Goal: Check status: Check status

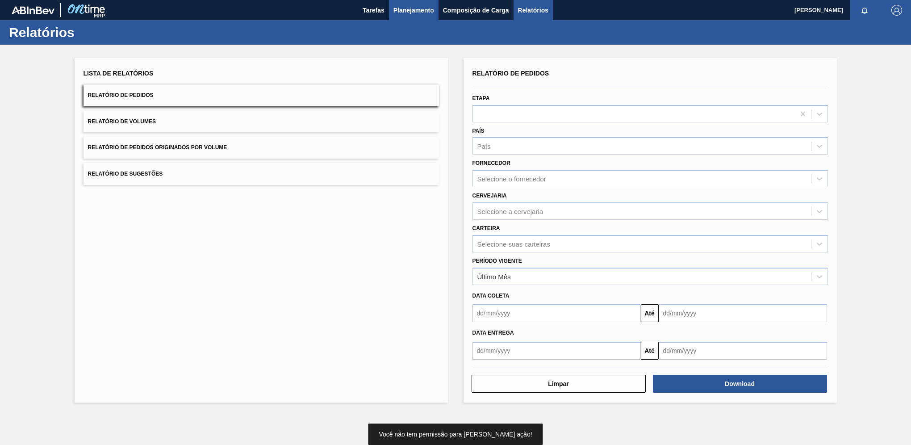
click at [410, 12] on span "Planejamento" at bounding box center [413, 10] width 41 height 11
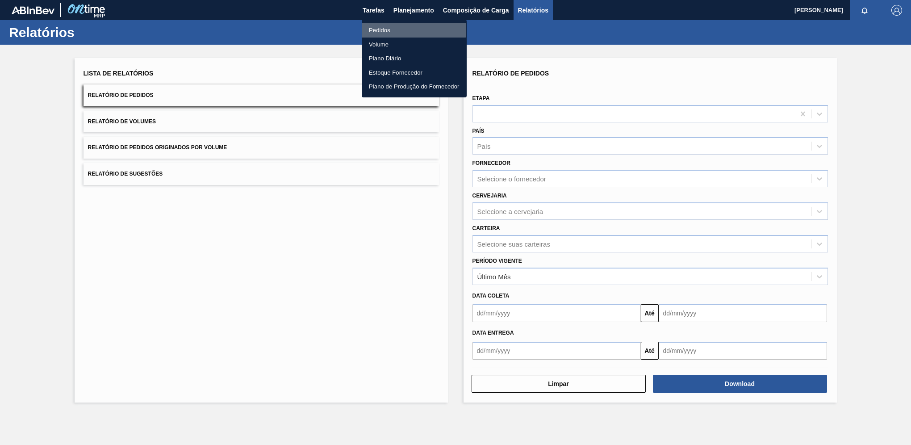
click at [392, 29] on li "Pedidos" at bounding box center [414, 30] width 105 height 14
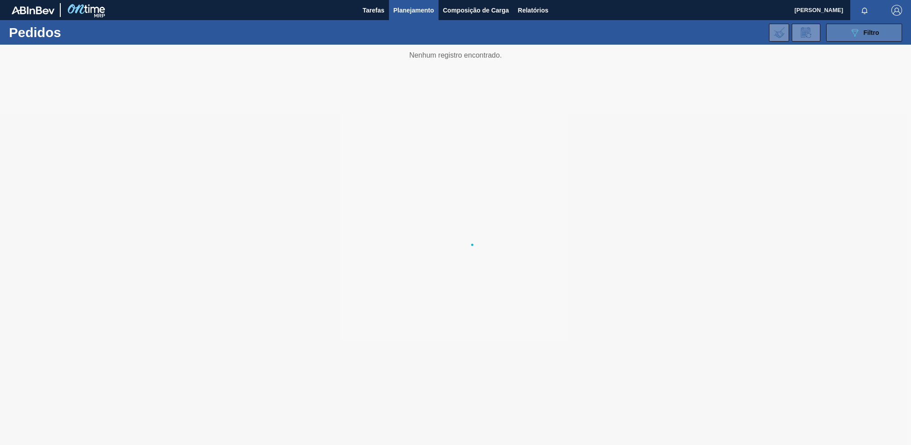
click at [870, 33] on span "Filtro" at bounding box center [871, 32] width 16 height 7
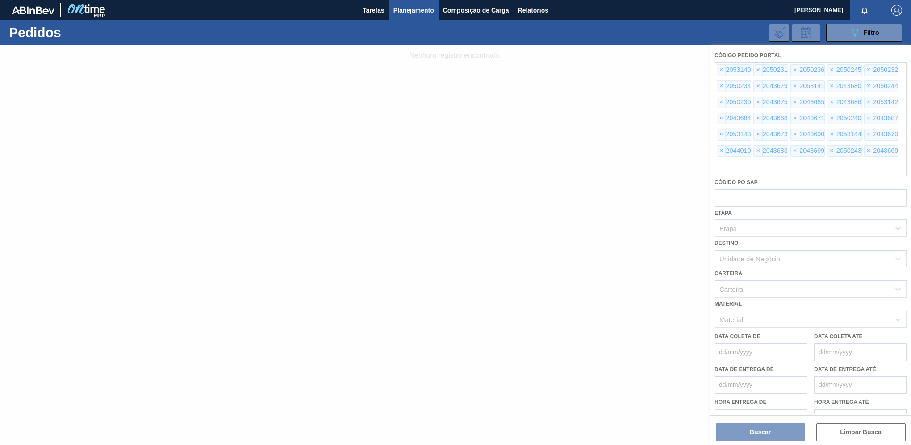
click at [847, 426] on div at bounding box center [455, 245] width 911 height 400
click at [850, 432] on div at bounding box center [455, 245] width 911 height 400
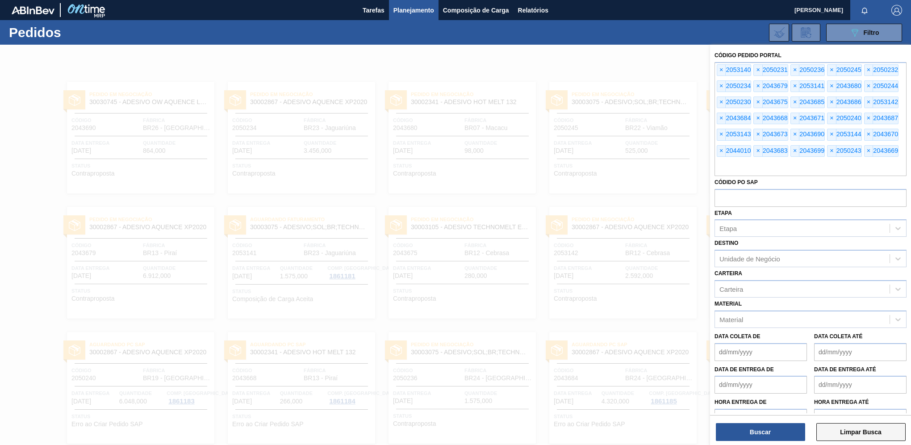
click at [850, 432] on button "Limpar Busca" at bounding box center [860, 432] width 89 height 18
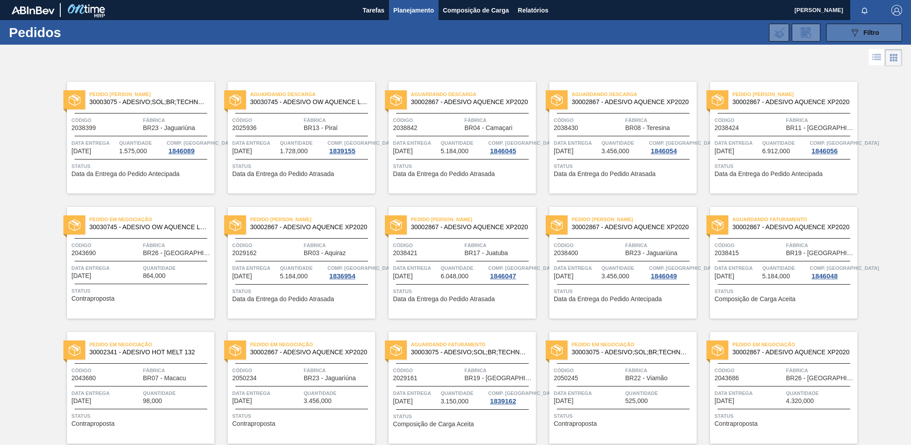
click at [859, 30] on div "089F7B8B-B2A5-4AFE-B5C0-19BA573D28AC Filtro" at bounding box center [864, 32] width 30 height 11
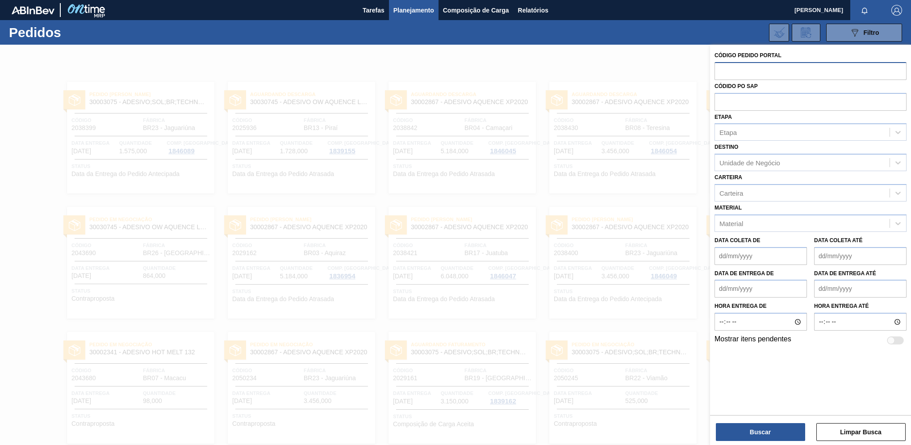
click at [730, 75] on input "text" at bounding box center [810, 70] width 192 height 17
paste input "2053141"
type input "2053141"
click at [749, 429] on button "Buscar" at bounding box center [760, 432] width 89 height 18
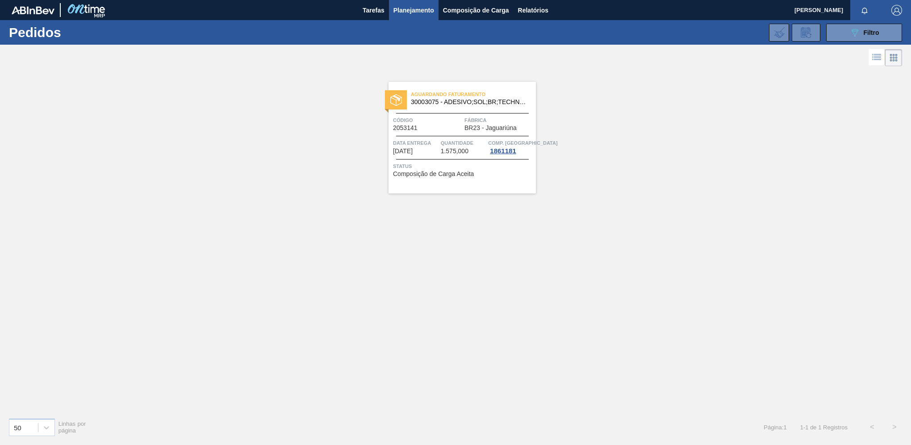
click at [446, 142] on span "Quantidade" at bounding box center [464, 142] width 46 height 9
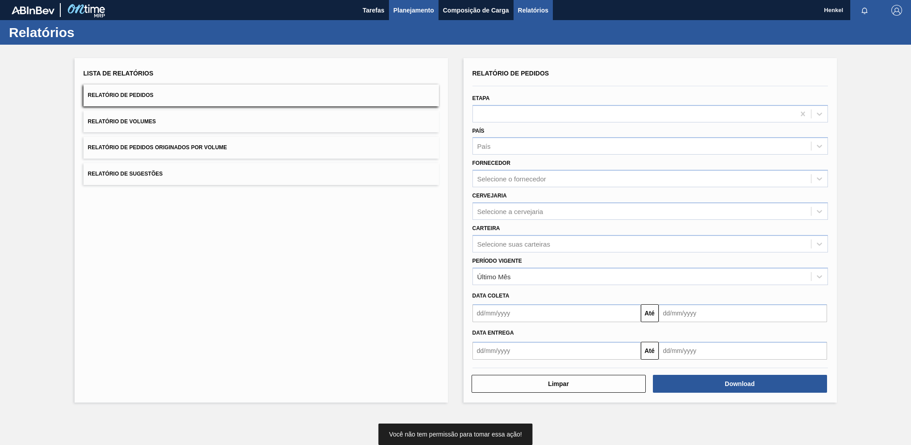
click at [422, 11] on span "Planejamento" at bounding box center [413, 10] width 41 height 11
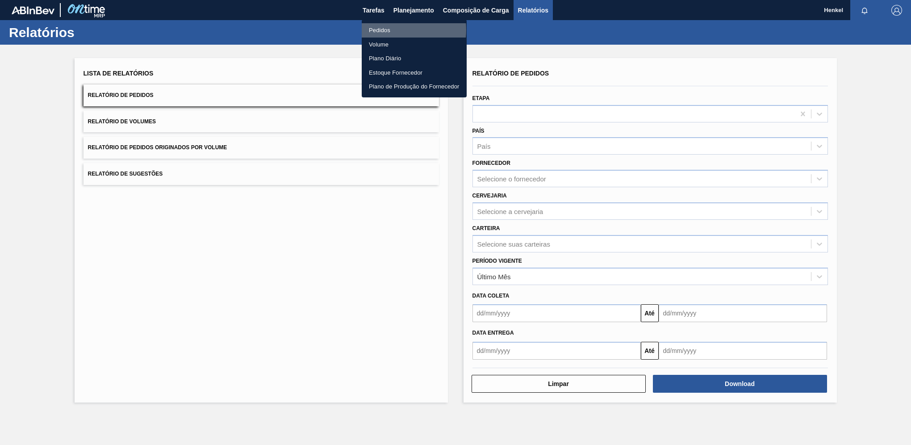
click at [388, 30] on li "Pedidos" at bounding box center [414, 30] width 105 height 14
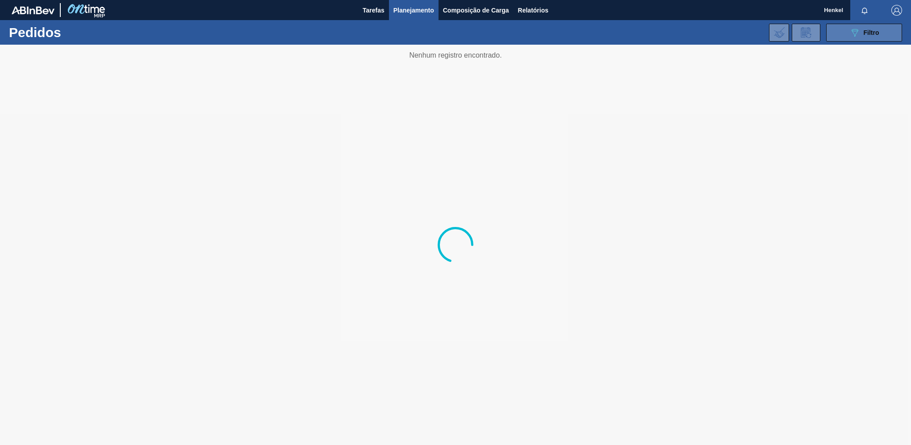
click at [877, 37] on div "089F7B8B-B2A5-4AFE-B5C0-19BA573D28AC Filtro" at bounding box center [864, 32] width 30 height 11
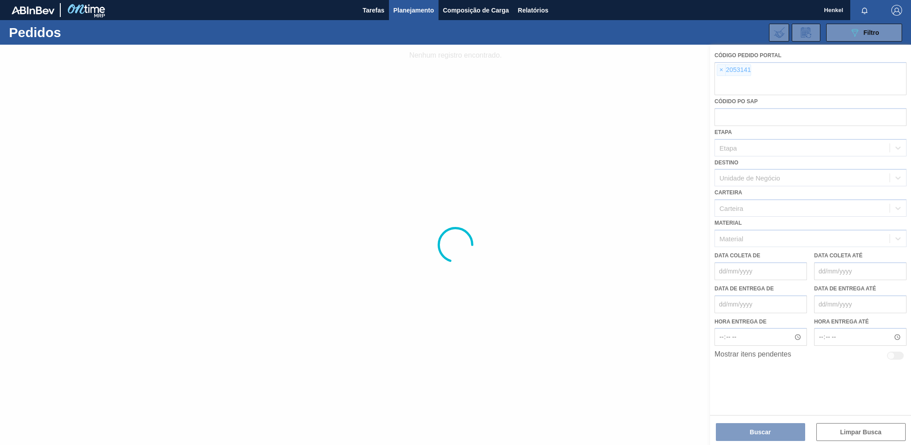
click at [721, 68] on div at bounding box center [455, 245] width 911 height 400
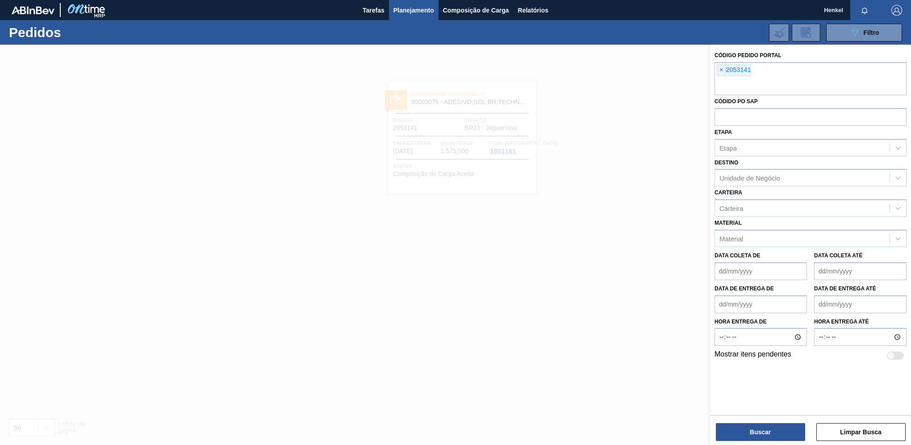
click at [721, 68] on span "×" at bounding box center [721, 70] width 8 height 11
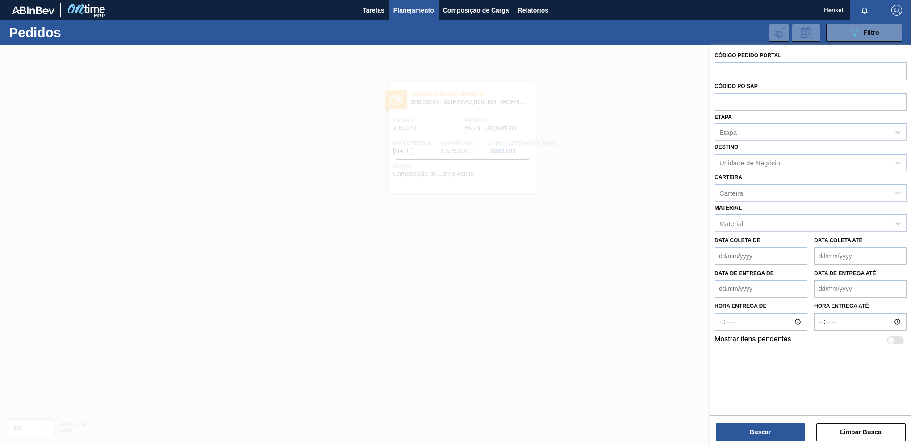
paste input "2043699"
type input "2043699"
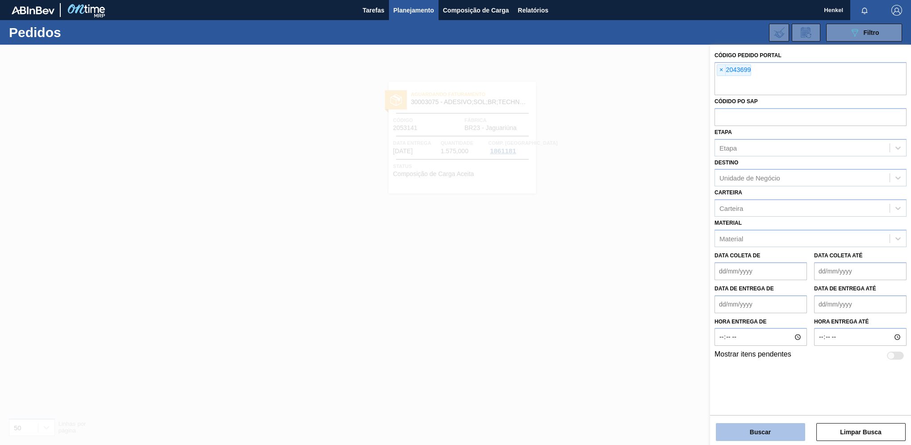
click at [742, 433] on button "Buscar" at bounding box center [760, 432] width 89 height 18
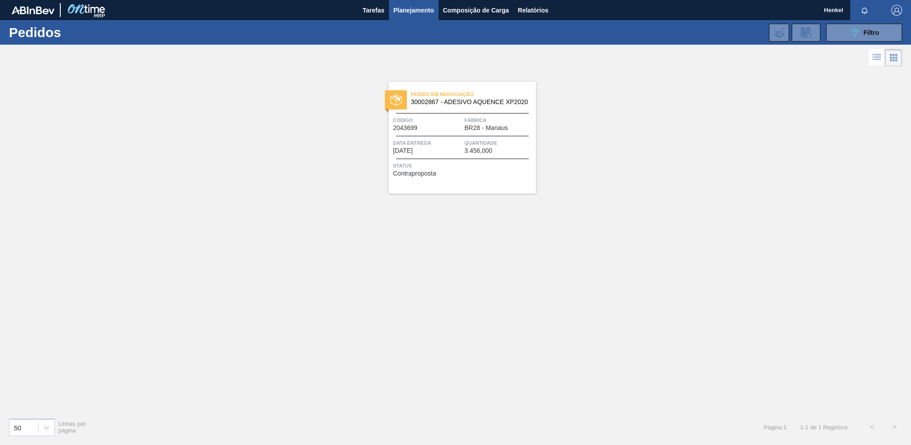
click at [478, 144] on span "Quantidade" at bounding box center [498, 142] width 69 height 9
